Goal: Find specific page/section: Find specific page/section

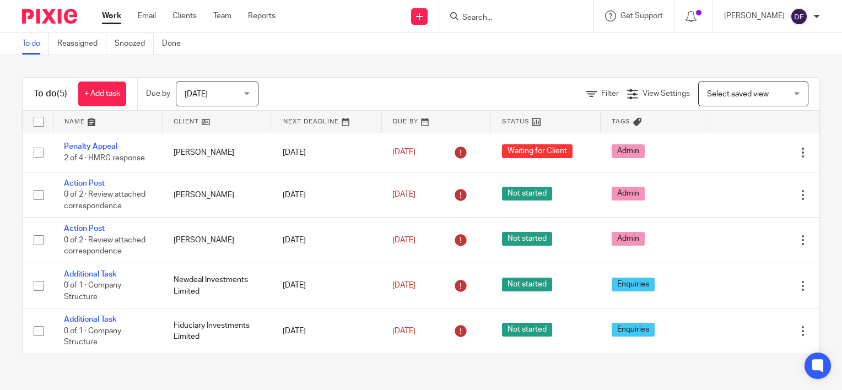
click at [521, 13] on input "Search" at bounding box center [510, 18] width 99 height 10
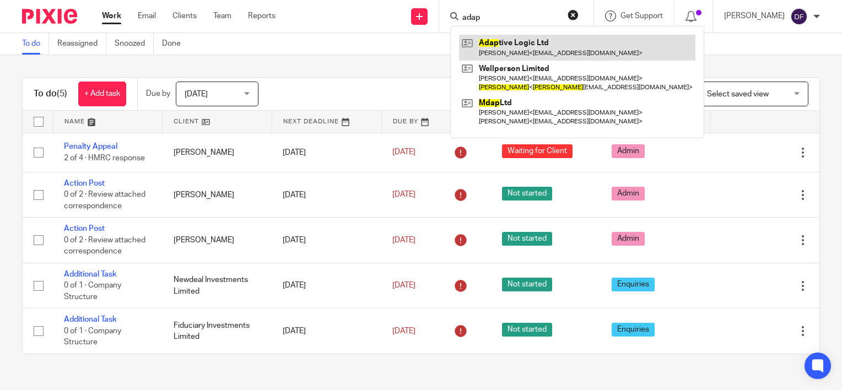
type input "adap"
click at [556, 45] on link at bounding box center [577, 47] width 236 height 25
